Goal: Feedback & Contribution: Leave review/rating

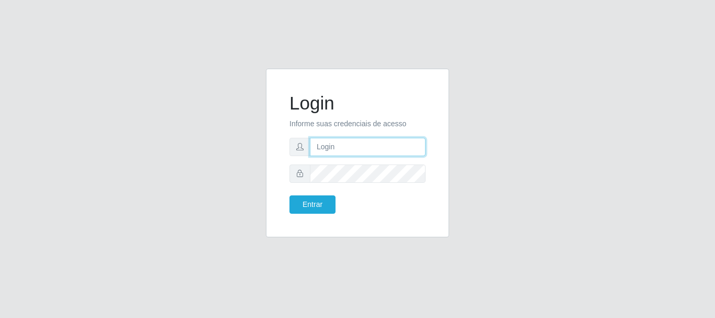
click at [362, 147] on input "text" at bounding box center [368, 147] width 116 height 18
type input "[EMAIL_ADDRESS][DOMAIN_NAME]"
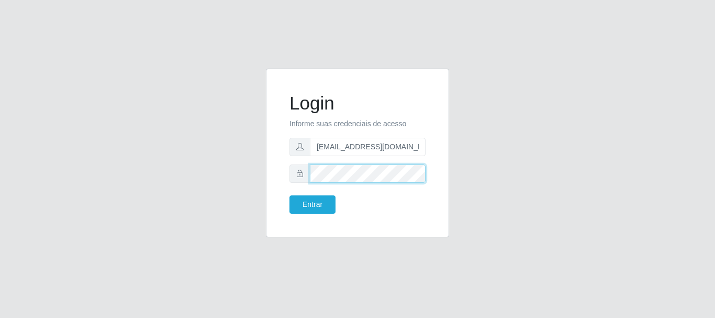
click at [289, 195] on button "Entrar" at bounding box center [312, 204] width 46 height 18
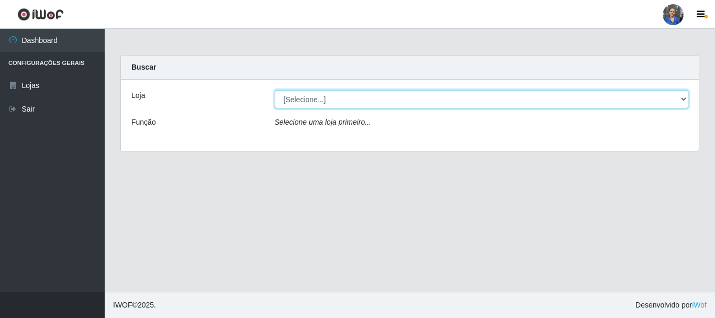
drag, startPoint x: 595, startPoint y: 99, endPoint x: 592, endPoint y: 106, distance: 8.0
click at [595, 99] on select "[Selecione...] SuperFácil Atacado - Rodoviária" at bounding box center [482, 99] width 414 height 18
select select "400"
click at [275, 90] on select "[Selecione...] SuperFácil Atacado - Rodoviária" at bounding box center [482, 99] width 414 height 18
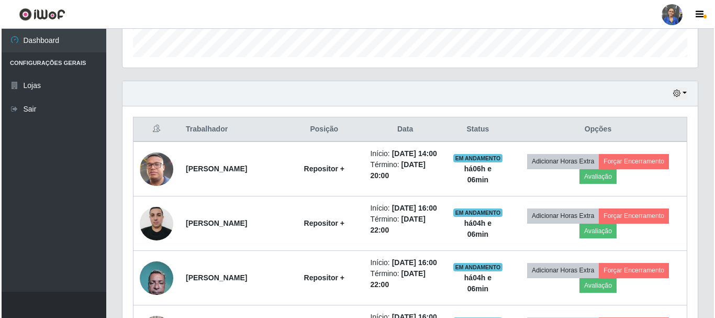
scroll to position [314, 0]
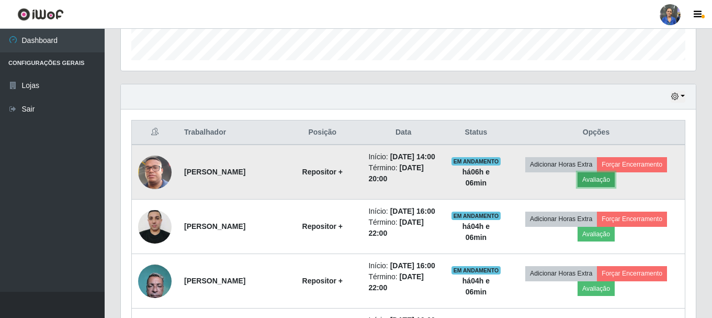
click at [615, 185] on button "Avaliação" at bounding box center [596, 179] width 37 height 15
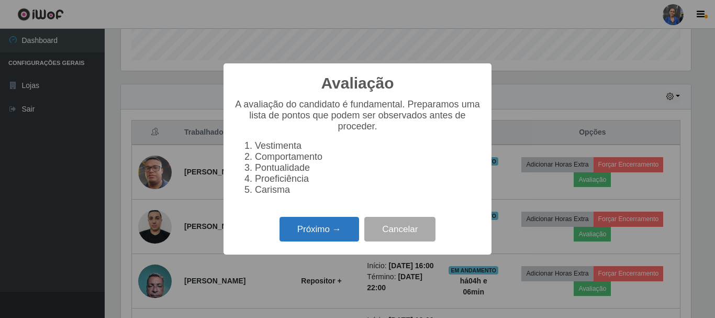
click at [346, 229] on button "Próximo →" at bounding box center [319, 229] width 80 height 25
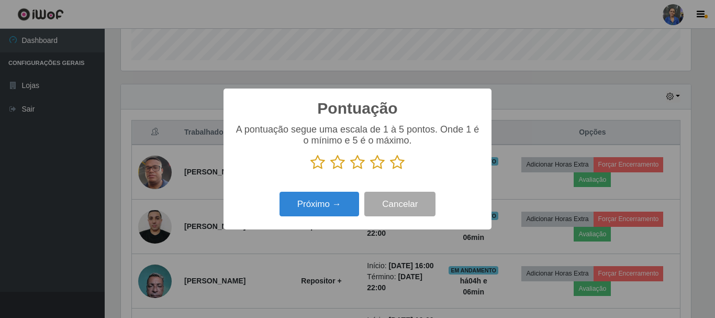
drag, startPoint x: 396, startPoint y: 158, endPoint x: 355, endPoint y: 183, distance: 48.2
click at [395, 158] on icon at bounding box center [397, 162] width 15 height 16
click at [390, 170] on input "radio" at bounding box center [390, 170] width 0 height 0
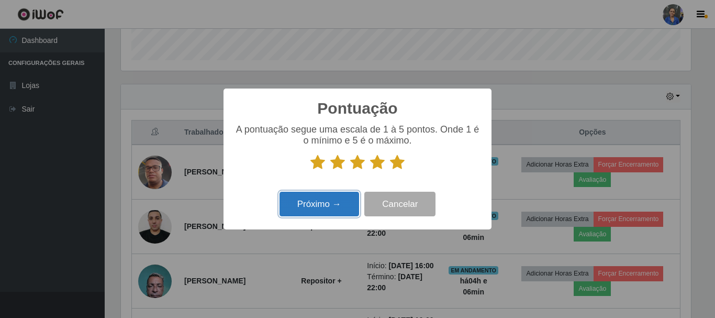
click at [312, 209] on button "Próximo →" at bounding box center [319, 204] width 80 height 25
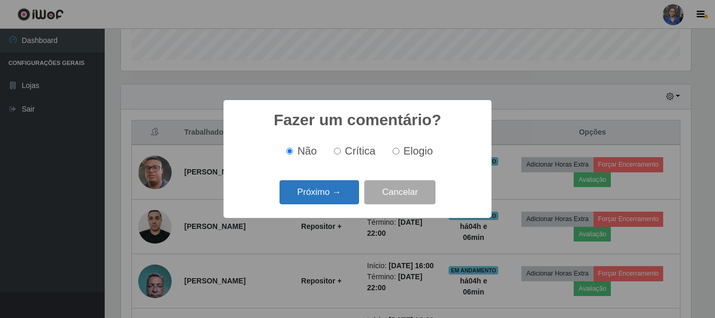
click at [319, 198] on button "Próximo →" at bounding box center [319, 192] width 80 height 25
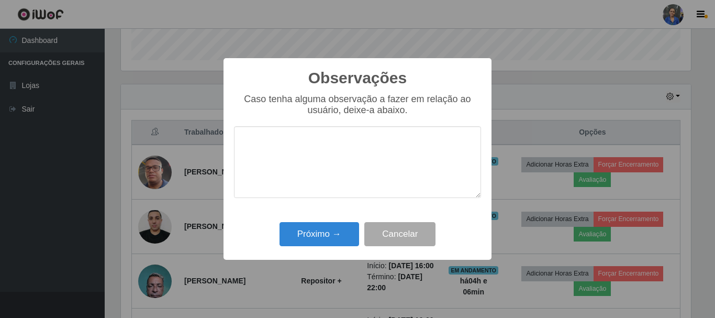
click at [322, 220] on div "Observações × Caso tenha alguma observação a fazer em relação ao usuário, deixe…" at bounding box center [357, 158] width 268 height 201
click at [320, 228] on button "Próximo →" at bounding box center [319, 234] width 80 height 25
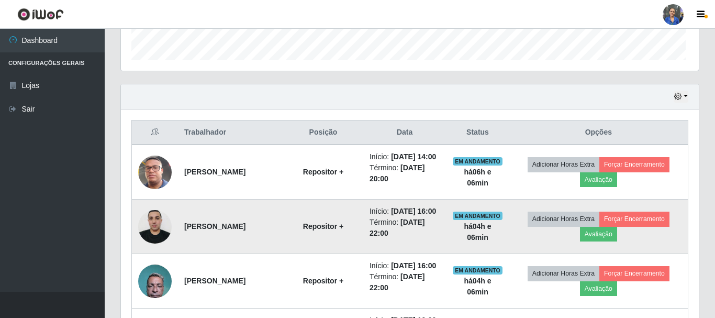
scroll to position [217, 575]
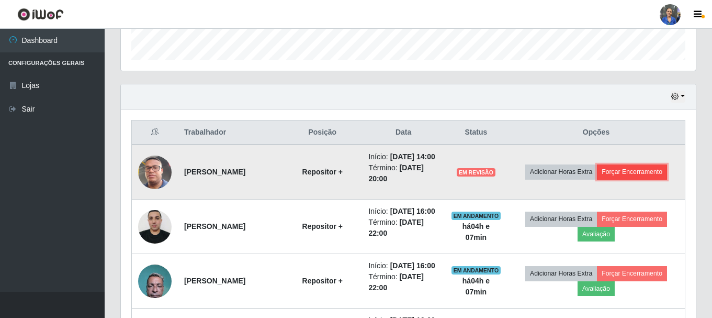
click at [644, 175] on button "Forçar Encerramento" at bounding box center [632, 171] width 70 height 15
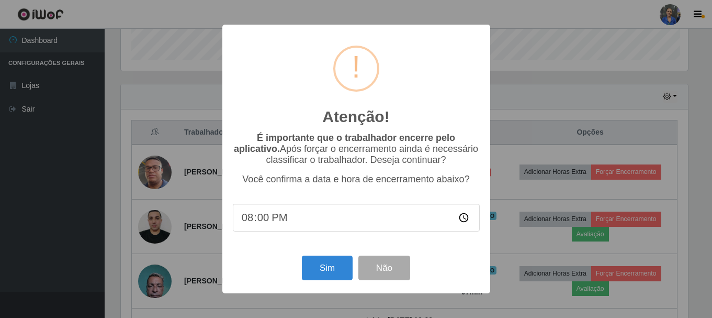
scroll to position [217, 570]
click at [313, 263] on button "Sim" at bounding box center [328, 267] width 51 height 25
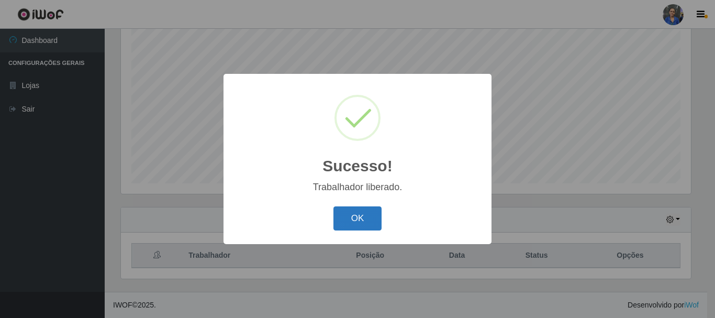
click at [365, 218] on button "OK" at bounding box center [357, 218] width 49 height 25
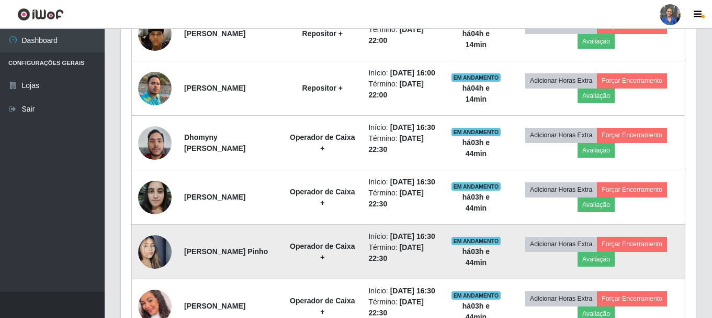
scroll to position [662, 0]
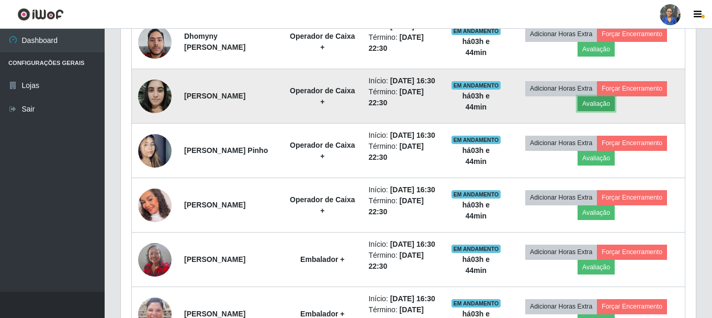
click at [603, 111] on button "Avaliação" at bounding box center [596, 103] width 37 height 15
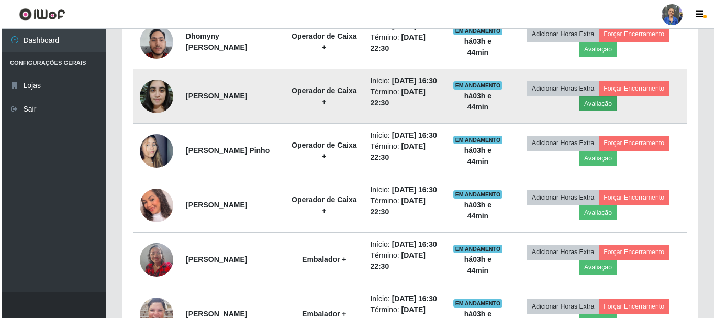
scroll to position [217, 570]
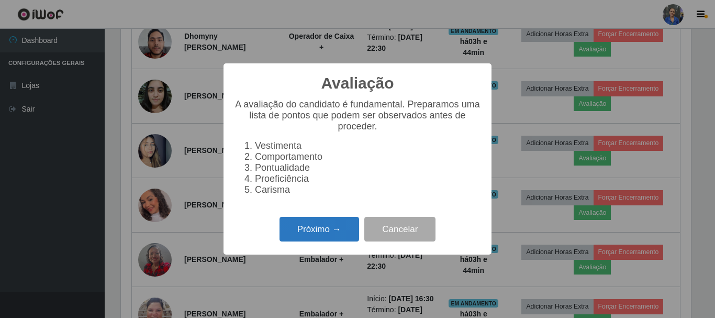
drag, startPoint x: 312, startPoint y: 237, endPoint x: 306, endPoint y: 234, distance: 6.6
click at [306, 234] on button "Próximo →" at bounding box center [319, 229] width 80 height 25
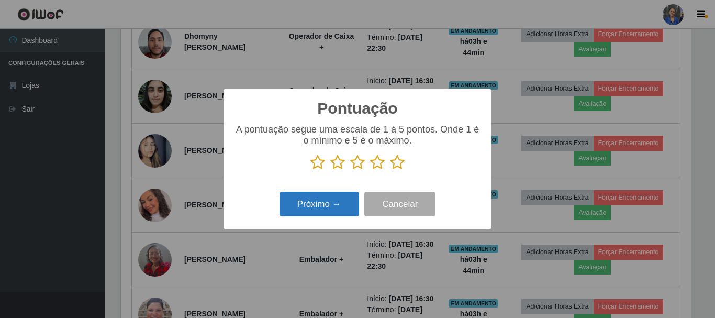
scroll to position [523103, 522750]
drag, startPoint x: 346, startPoint y: 167, endPoint x: 338, endPoint y: 165, distance: 8.1
click at [343, 167] on p at bounding box center [357, 162] width 247 height 16
click at [338, 165] on icon at bounding box center [337, 162] width 15 height 16
click at [330, 170] on input "radio" at bounding box center [330, 170] width 0 height 0
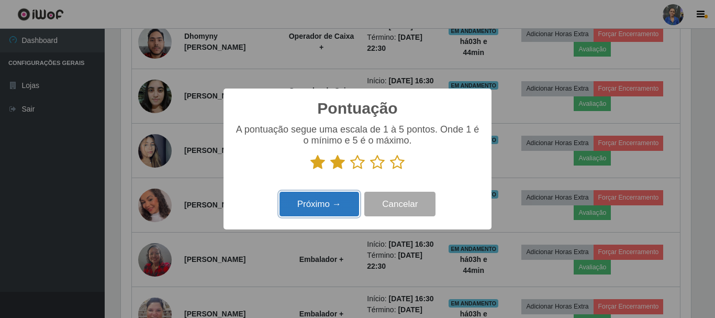
click at [327, 209] on button "Próximo →" at bounding box center [319, 204] width 80 height 25
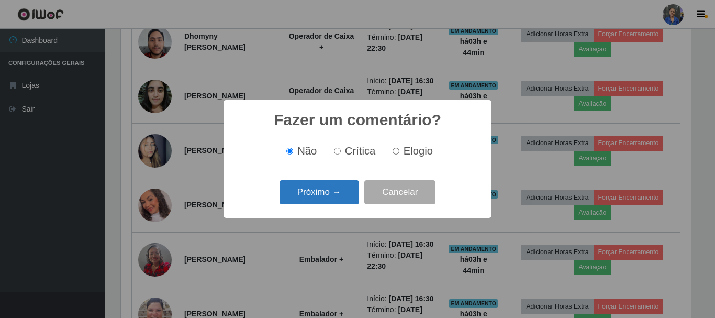
click at [328, 182] on button "Próximo →" at bounding box center [319, 192] width 80 height 25
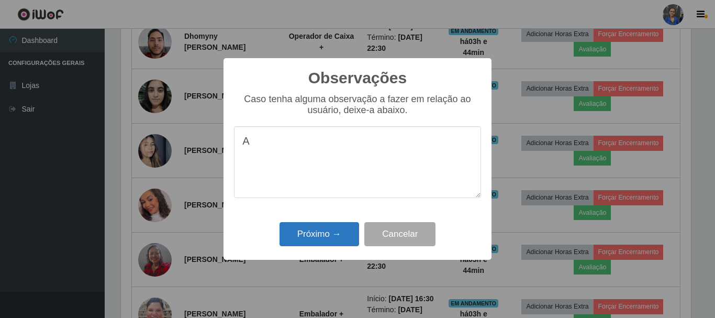
type textarea "A"
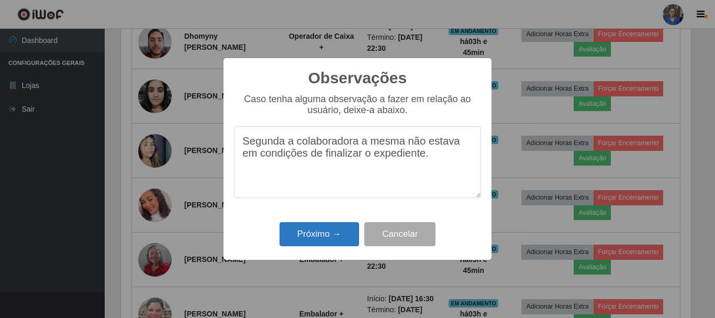
type textarea "Segunda a colaboradora a mesma não estava em condições de finalizar o expedient…"
click at [320, 234] on button "Próximo →" at bounding box center [319, 234] width 80 height 25
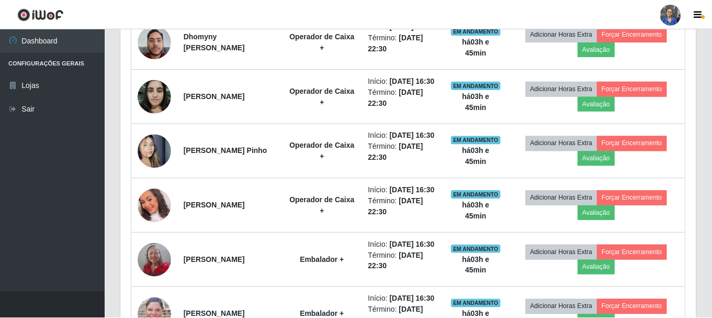
scroll to position [217, 575]
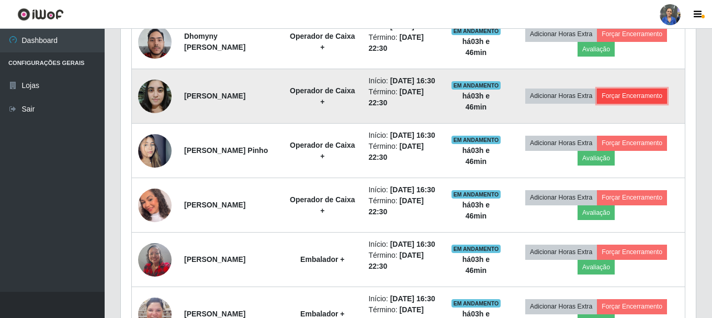
click at [639, 103] on button "Forçar Encerramento" at bounding box center [632, 95] width 70 height 15
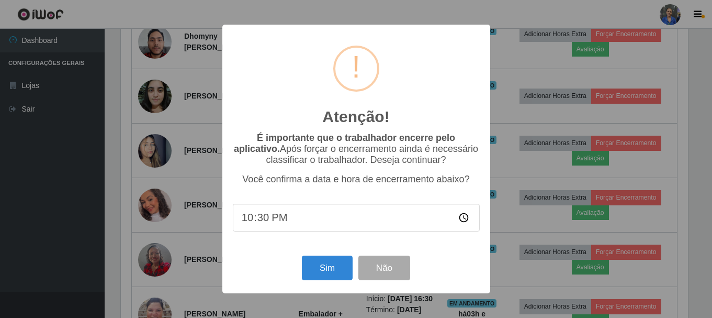
scroll to position [217, 570]
type input "20:15"
click at [320, 274] on button "Sim" at bounding box center [328, 267] width 51 height 25
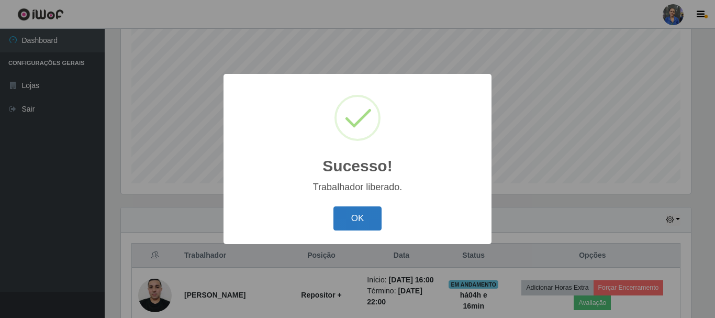
click at [355, 211] on button "OK" at bounding box center [357, 218] width 49 height 25
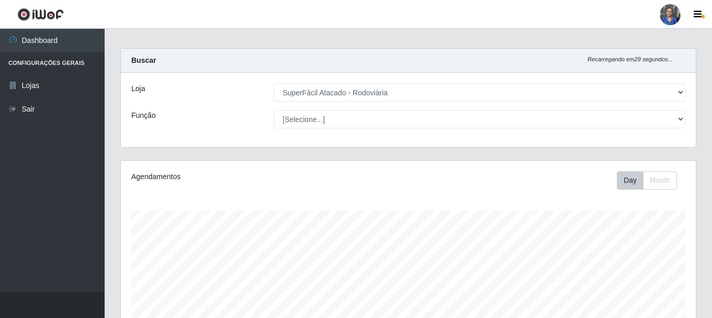
scroll to position [0, 0]
